Goal: Task Accomplishment & Management: Complete application form

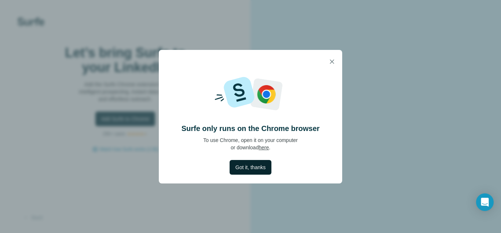
click at [246, 164] on span "Got it, thanks" at bounding box center [250, 167] width 30 height 7
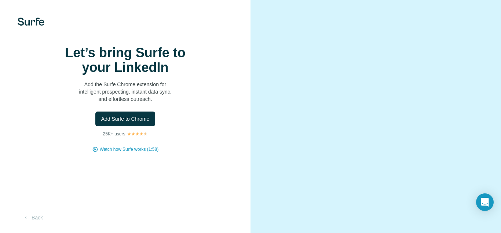
click at [33, 25] on img at bounding box center [31, 22] width 27 height 8
